Goal: Complete application form

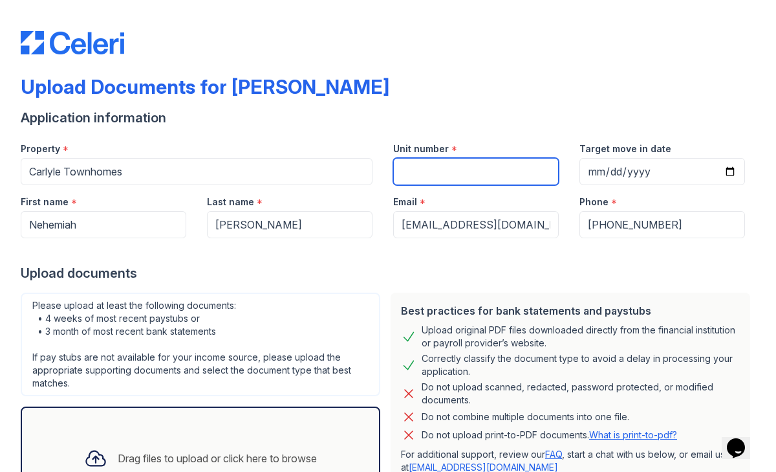
click at [448, 171] on input "Unit number" at bounding box center [476, 171] width 166 height 27
type input "1268"
click at [462, 249] on div at bounding box center [388, 251] width 735 height 26
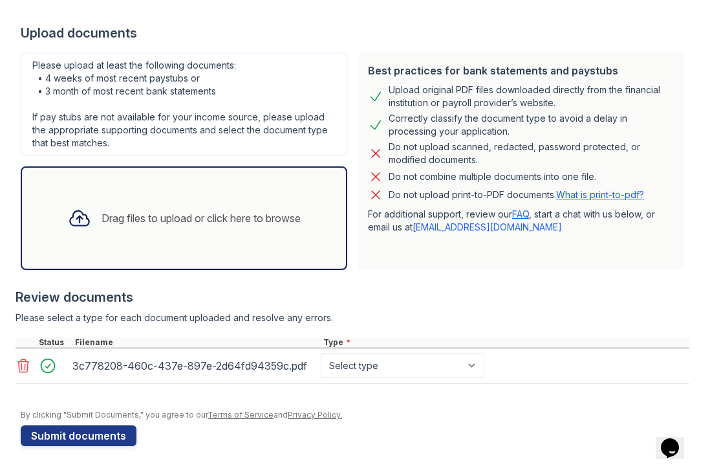
scroll to position [240, 0]
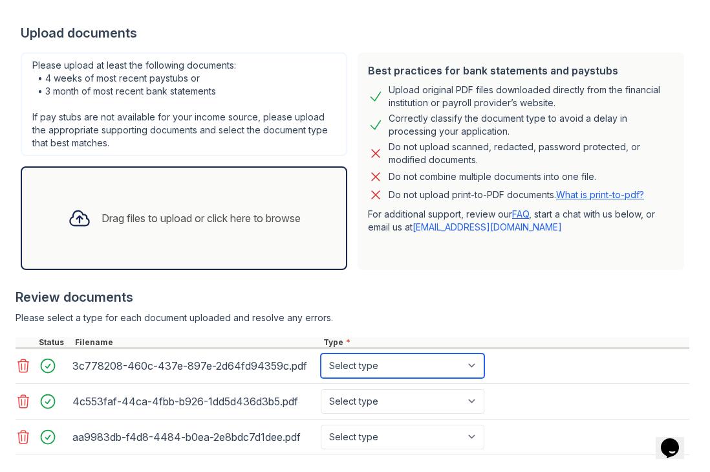
select select "bank_statement"
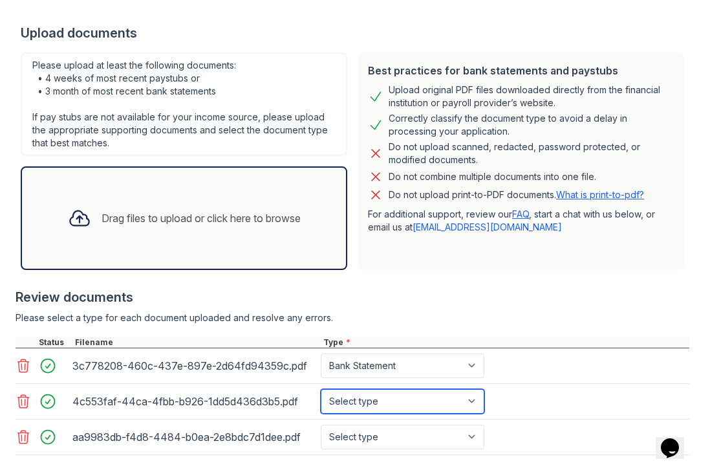
select select "bank_statement"
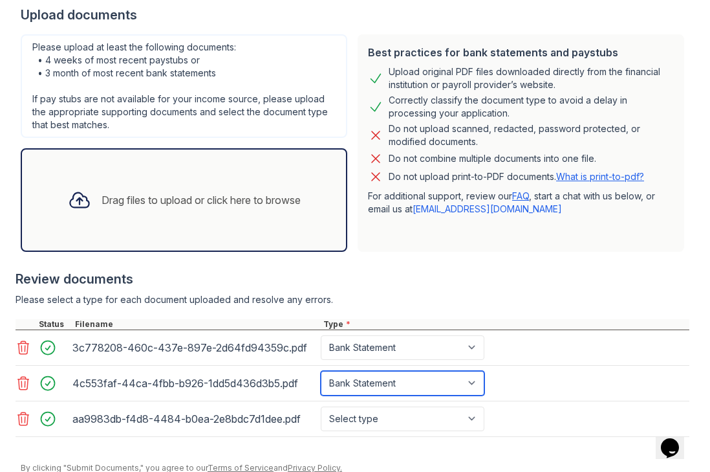
scroll to position [264, 0]
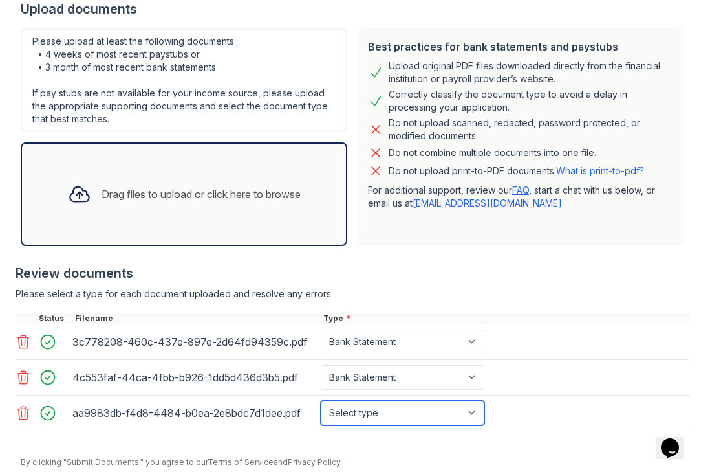
select select "bank_statement"
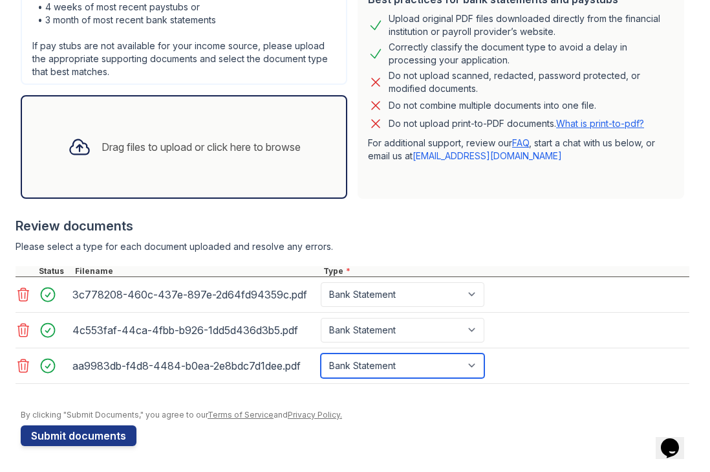
scroll to position [0, 0]
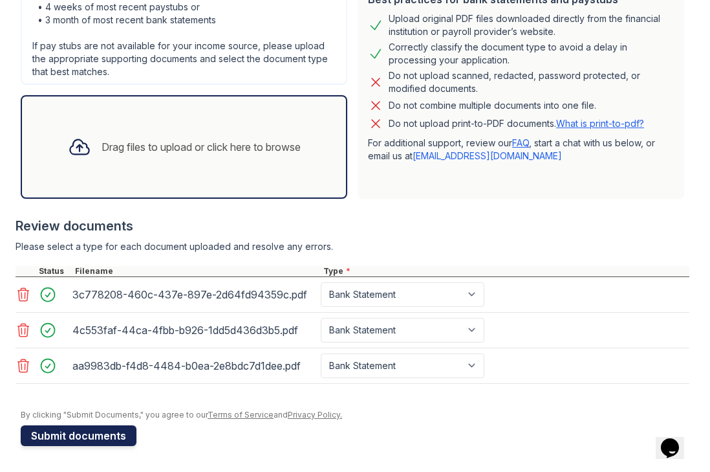
click at [108, 439] on button "Submit documents" at bounding box center [79, 435] width 116 height 21
